Goal: Information Seeking & Learning: Understand process/instructions

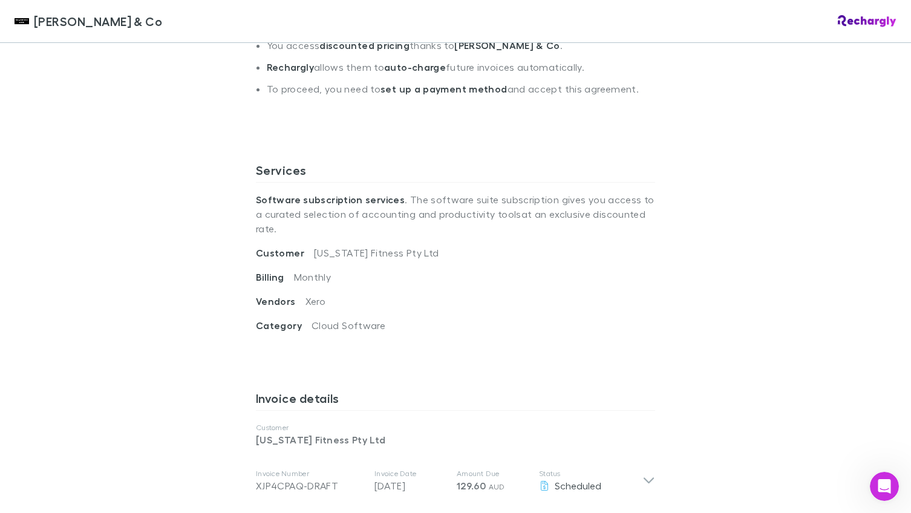
scroll to position [296, 0]
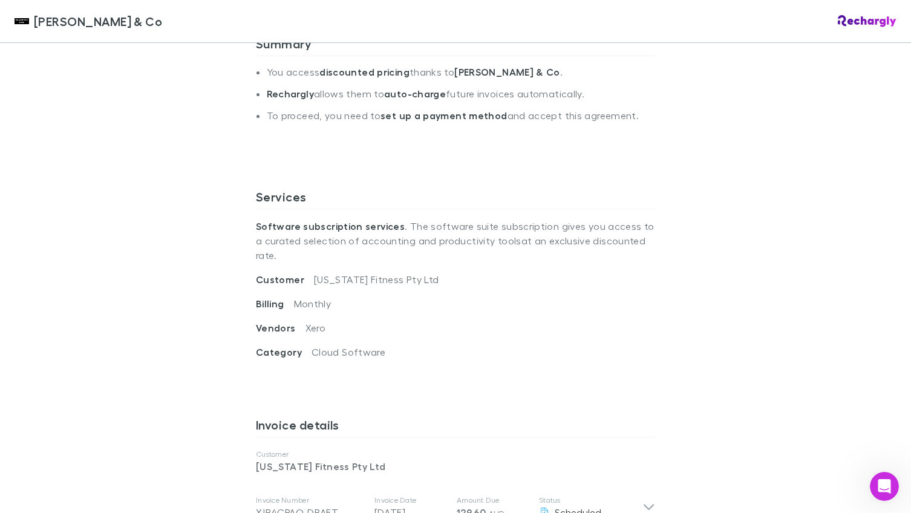
click at [367, 248] on p "Software subscription services . The software suite subscription gives you acce…" at bounding box center [455, 240] width 399 height 63
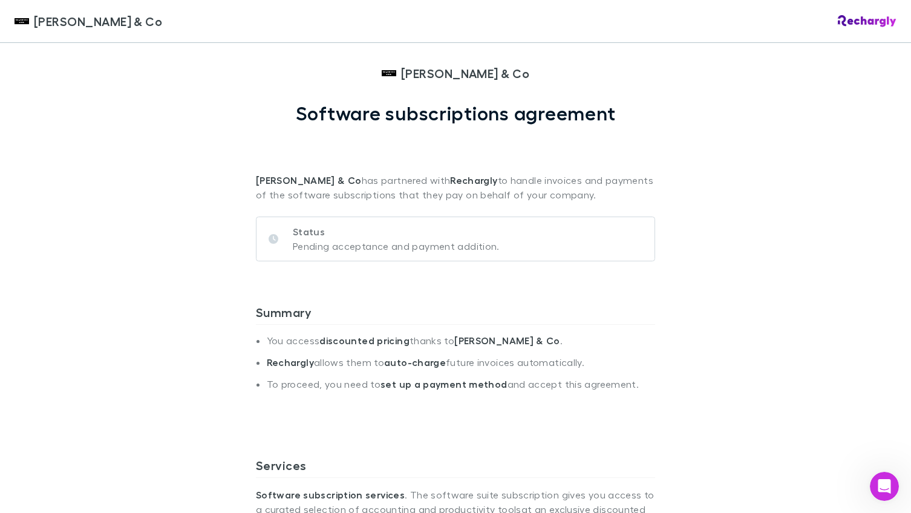
scroll to position [25, 0]
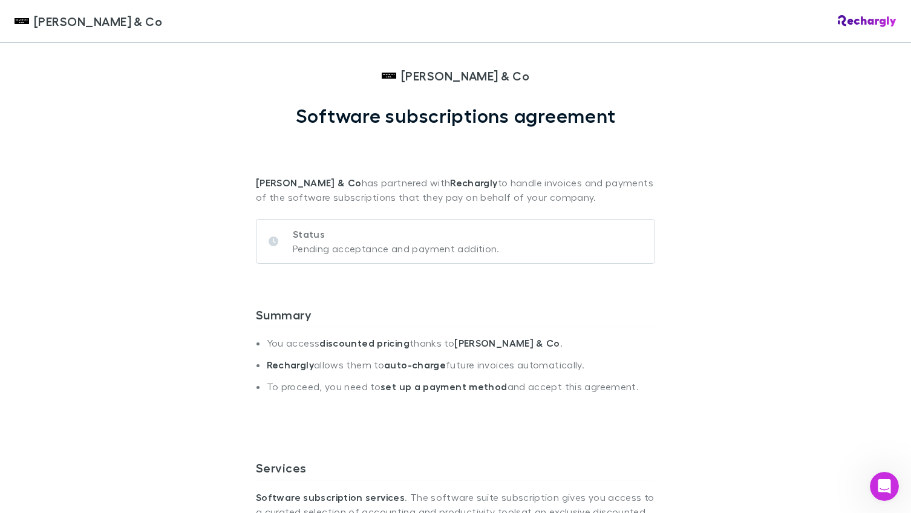
click at [367, 241] on p "Status" at bounding box center [396, 234] width 207 height 15
click at [397, 371] on li "Rechargly allows them to auto-charge future invoices automatically." at bounding box center [461, 370] width 388 height 22
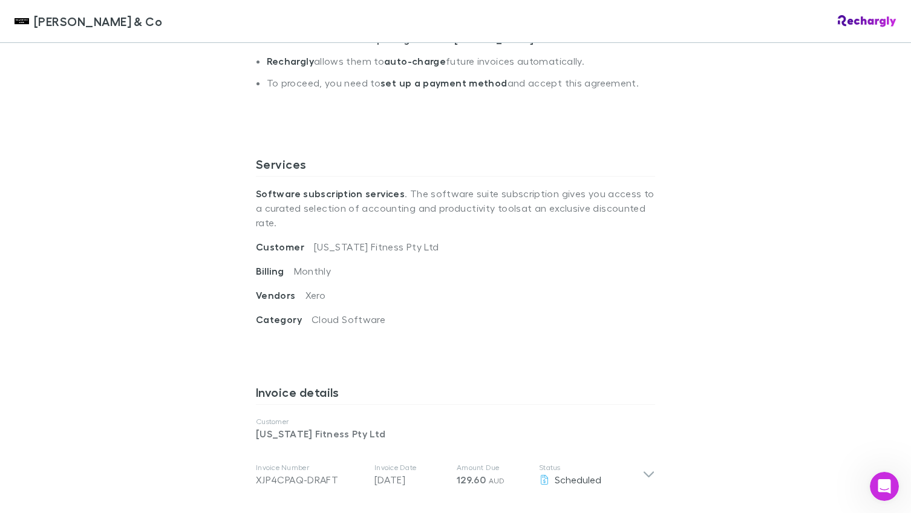
scroll to position [347, 0]
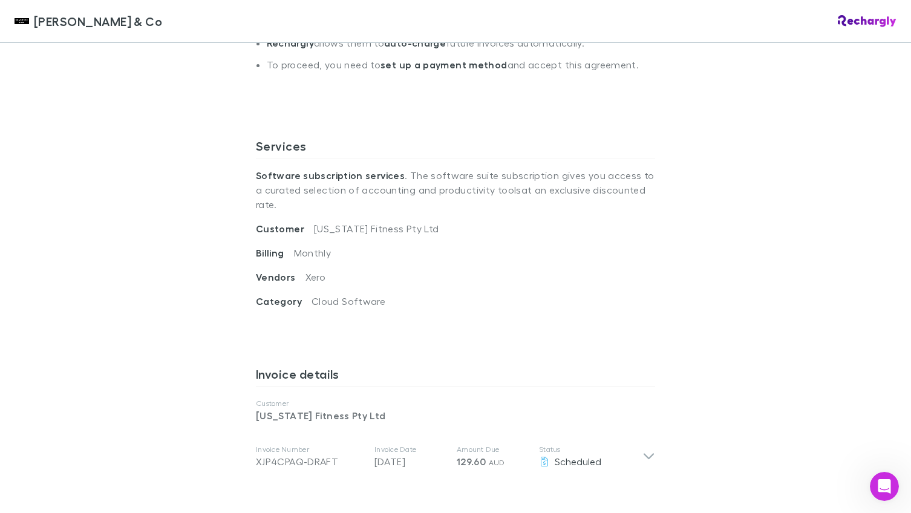
click at [335, 295] on span "Cloud Software" at bounding box center [349, 300] width 74 height 11
click at [331, 198] on p "Software subscription services . The software suite subscription gives you acce…" at bounding box center [455, 189] width 399 height 63
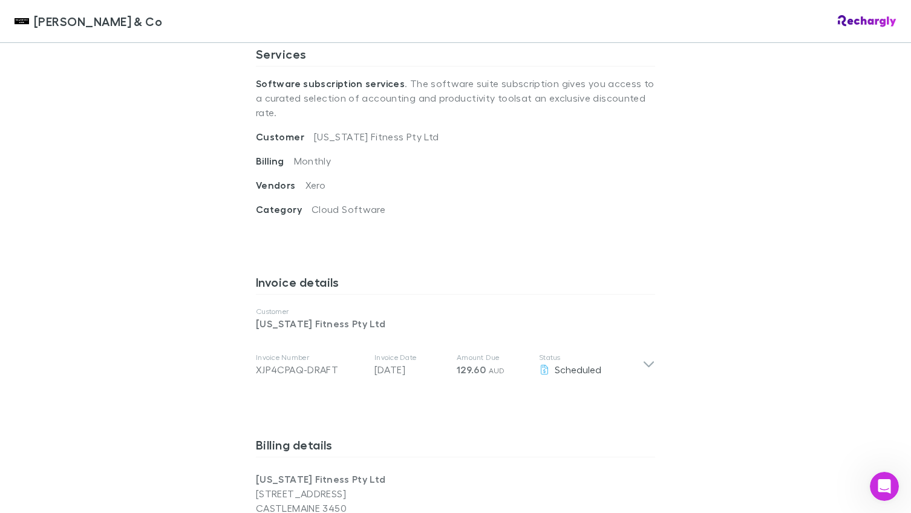
scroll to position [452, 0]
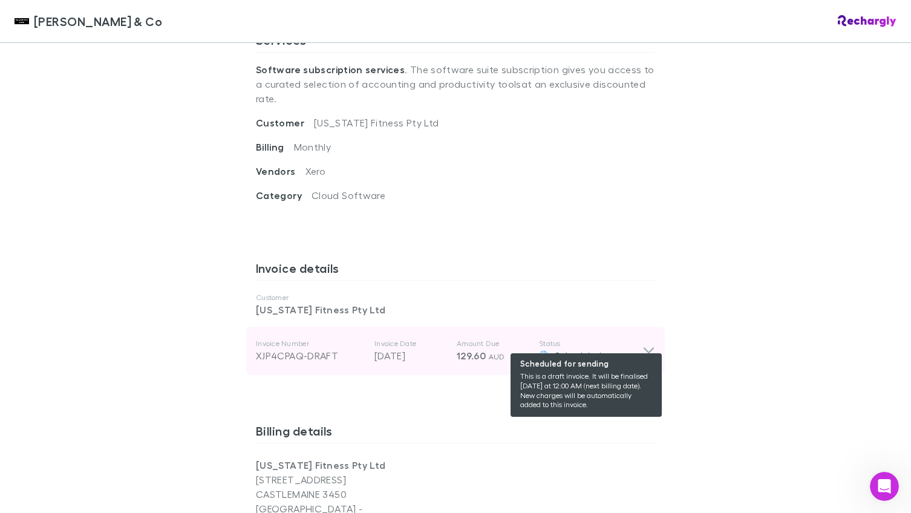
click at [541, 351] on icon at bounding box center [544, 356] width 7 height 10
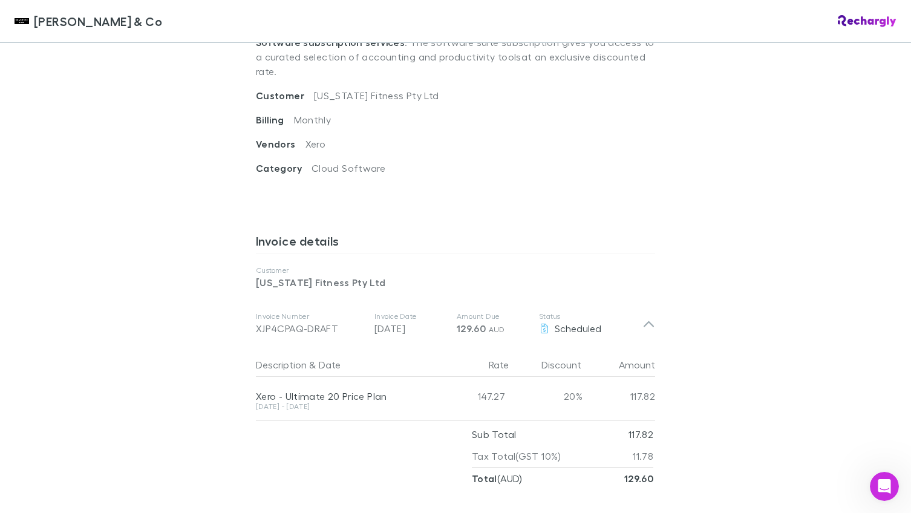
scroll to position [483, 0]
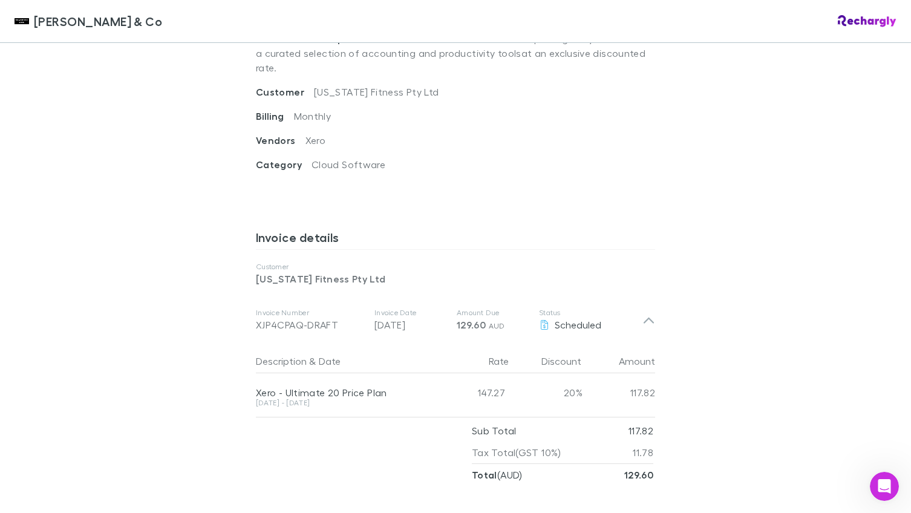
click at [316, 399] on div "[DATE] - [DATE]" at bounding box center [344, 402] width 177 height 7
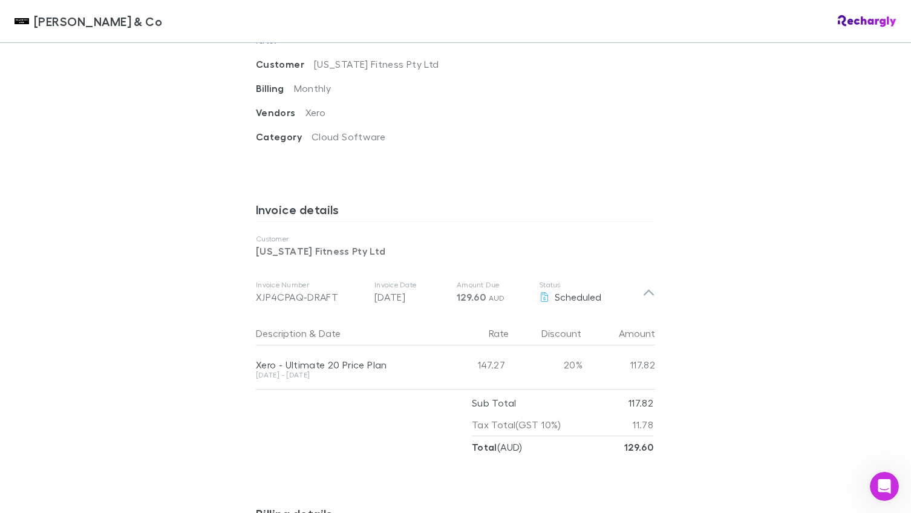
scroll to position [1079, 0]
